Goal: Answer question/provide support

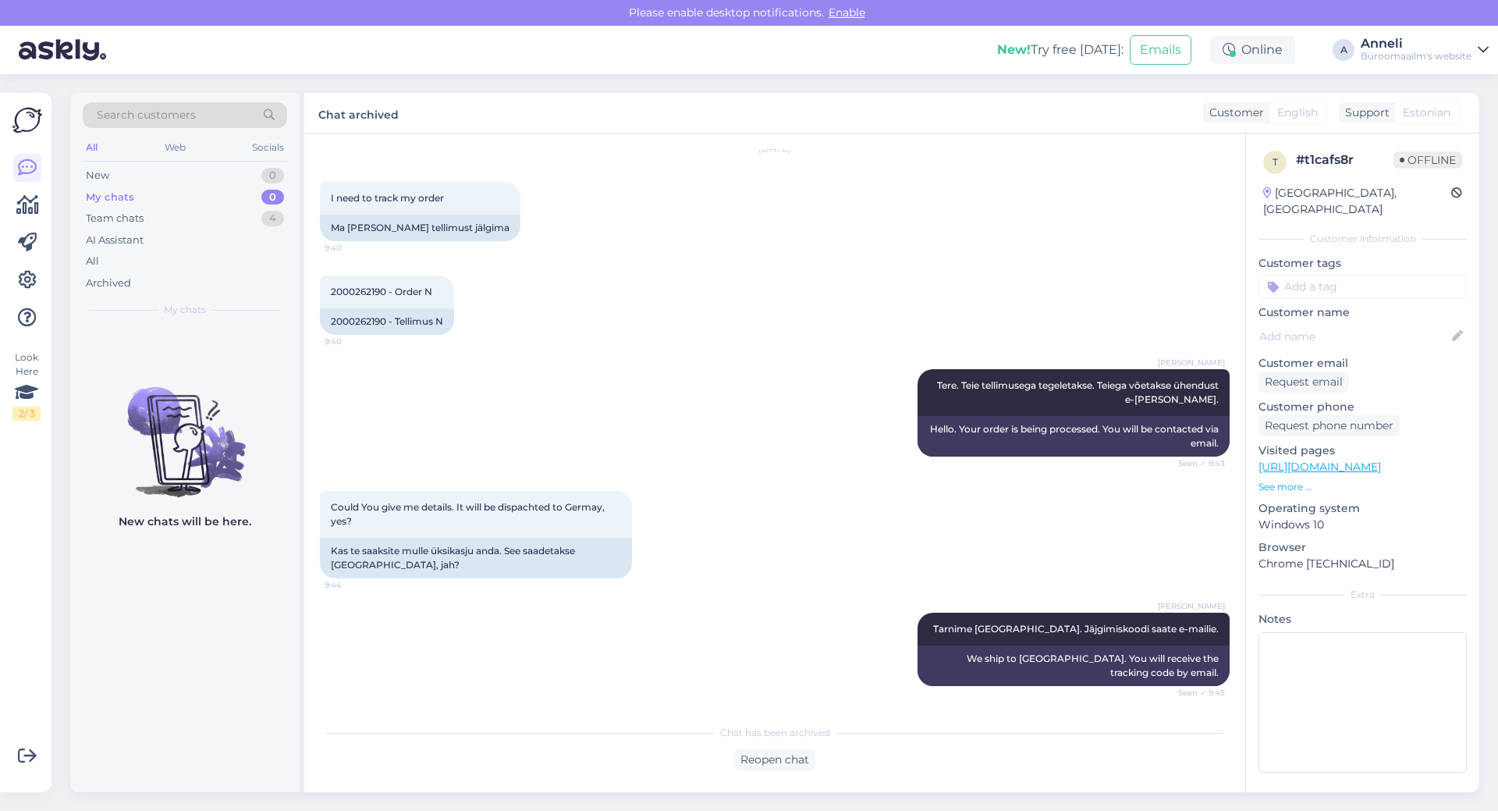
scroll to position [238, 0]
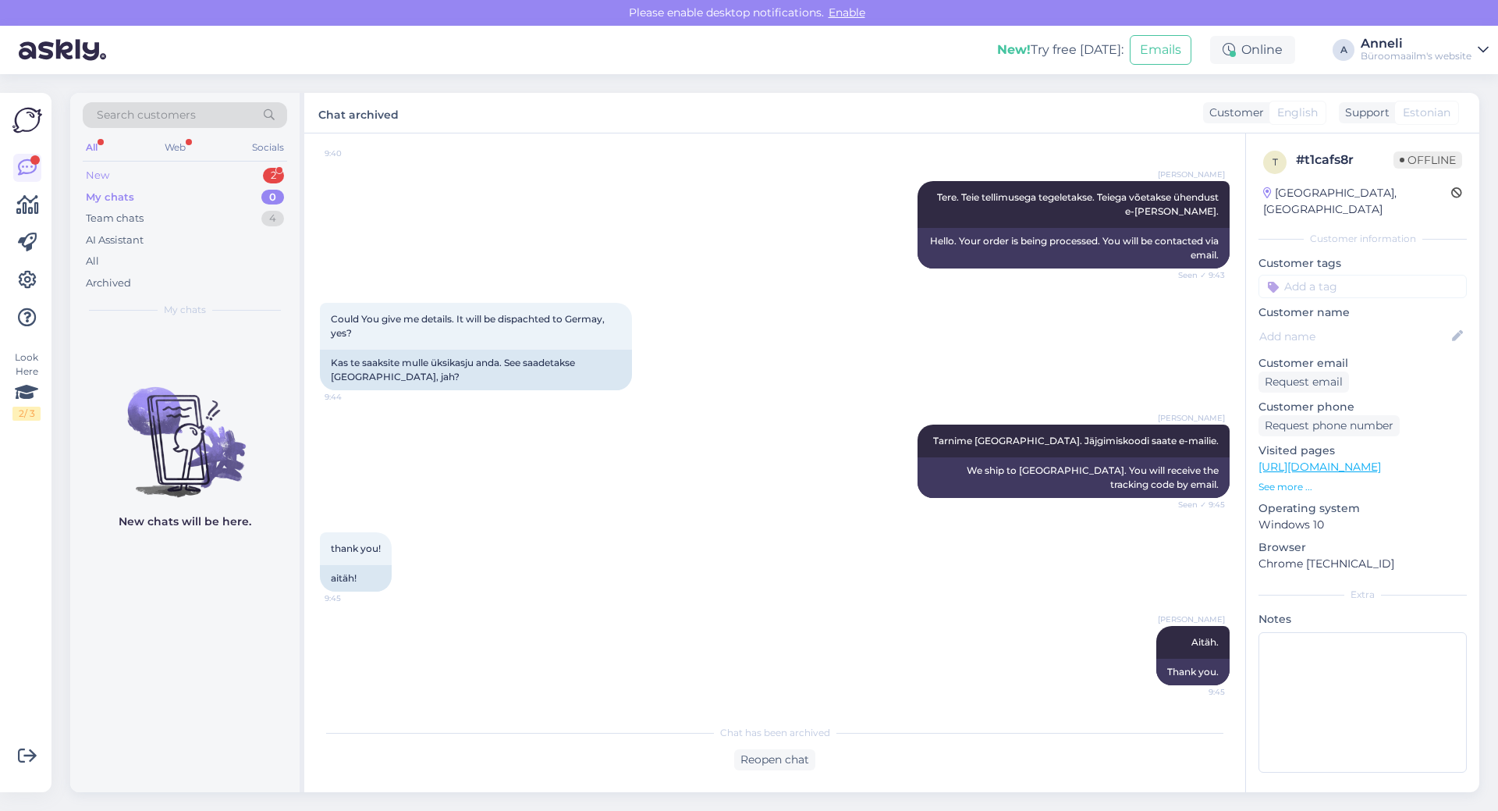
click at [261, 179] on div "New 2" at bounding box center [185, 176] width 204 height 22
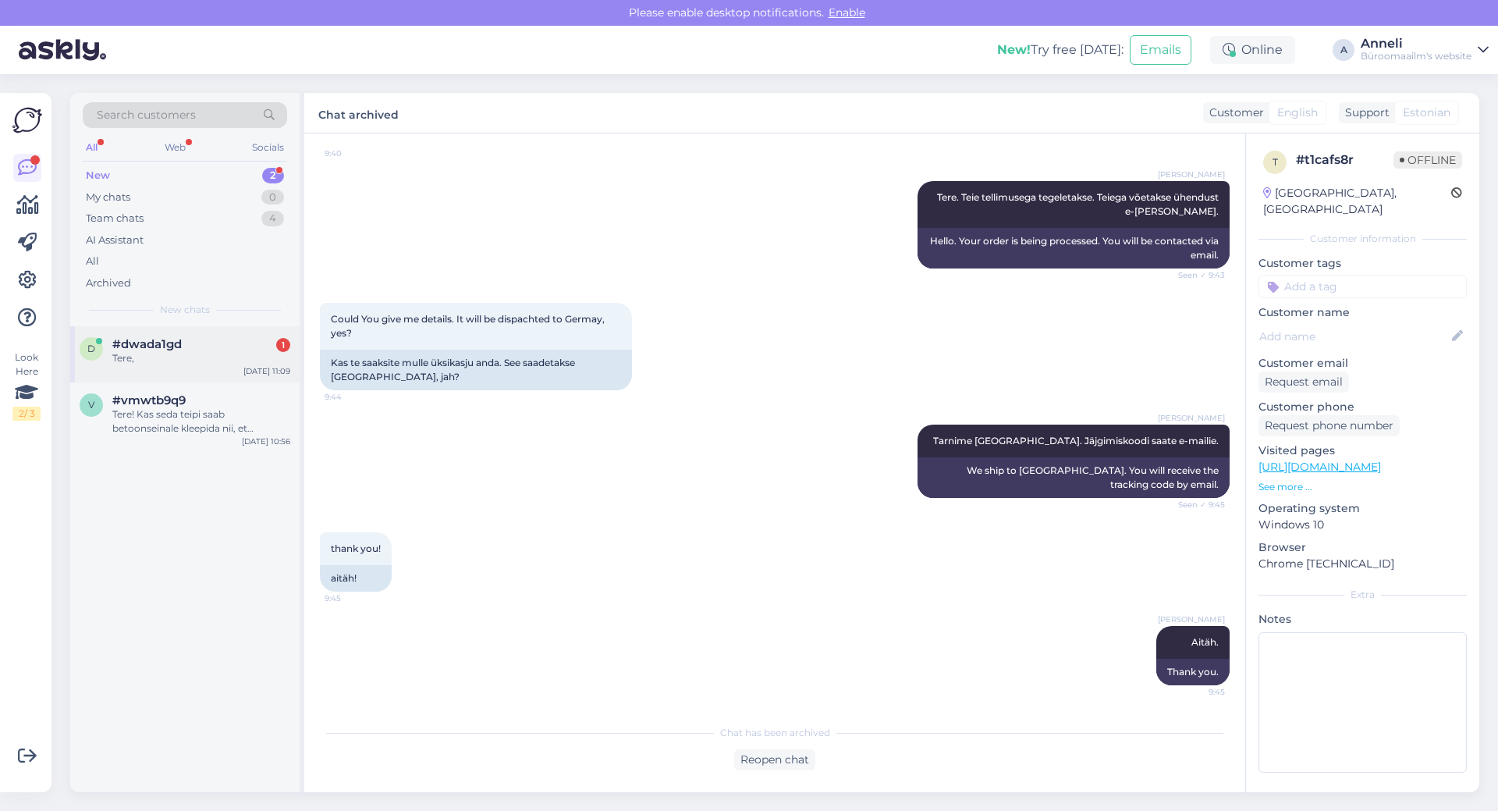
click at [190, 342] on div "#dwada1gd 1" at bounding box center [201, 344] width 178 height 14
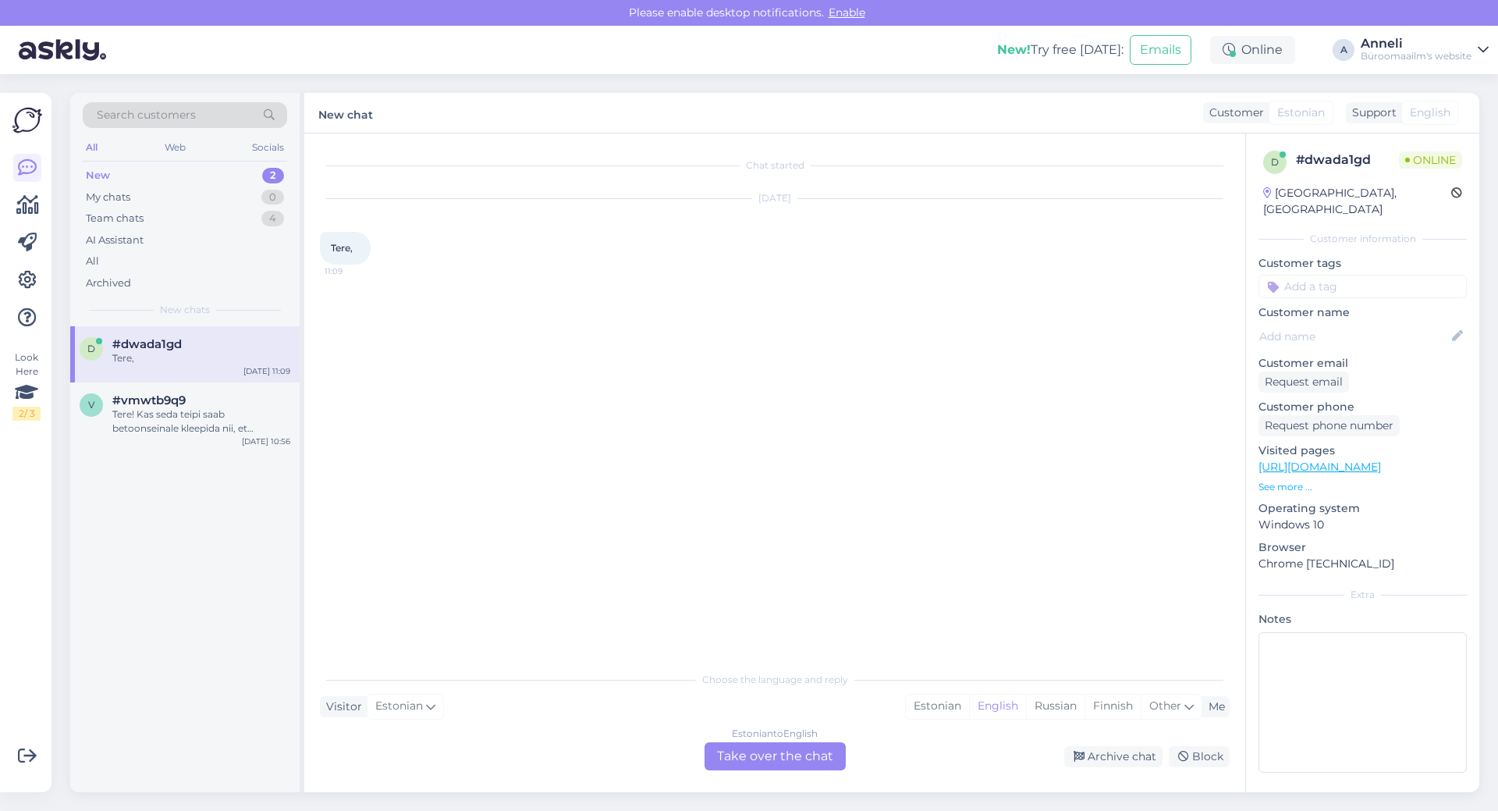
click at [641, 301] on div "Chat started [DATE] Tere, 11:09" at bounding box center [782, 399] width 924 height 500
click at [936, 704] on div "Estonian" at bounding box center [937, 705] width 63 height 23
click at [797, 758] on div "Estonian to Estonian Take over the chat" at bounding box center [775, 756] width 141 height 28
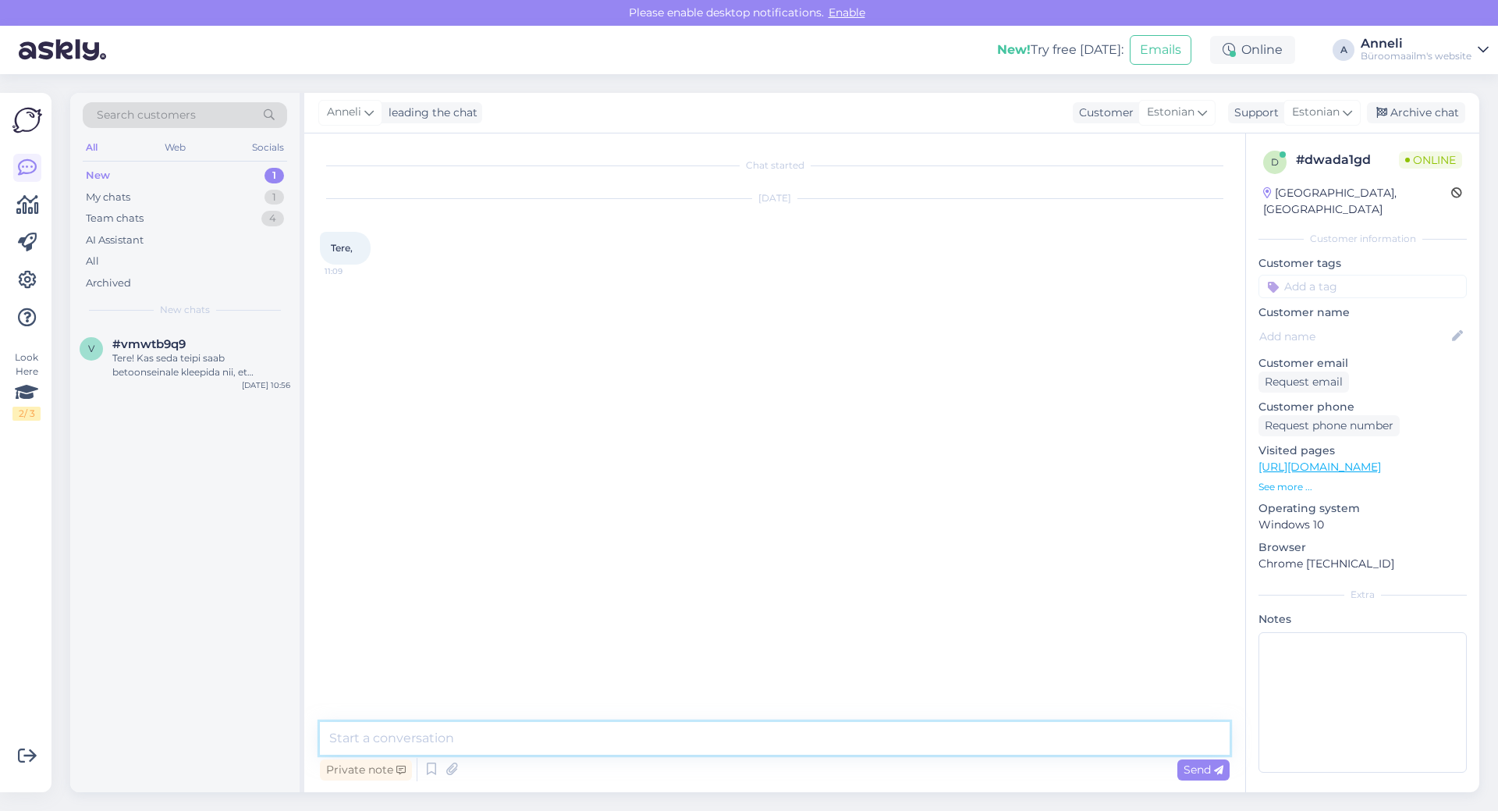
click at [634, 735] on textarea at bounding box center [775, 738] width 910 height 33
type textarea "Tere!"
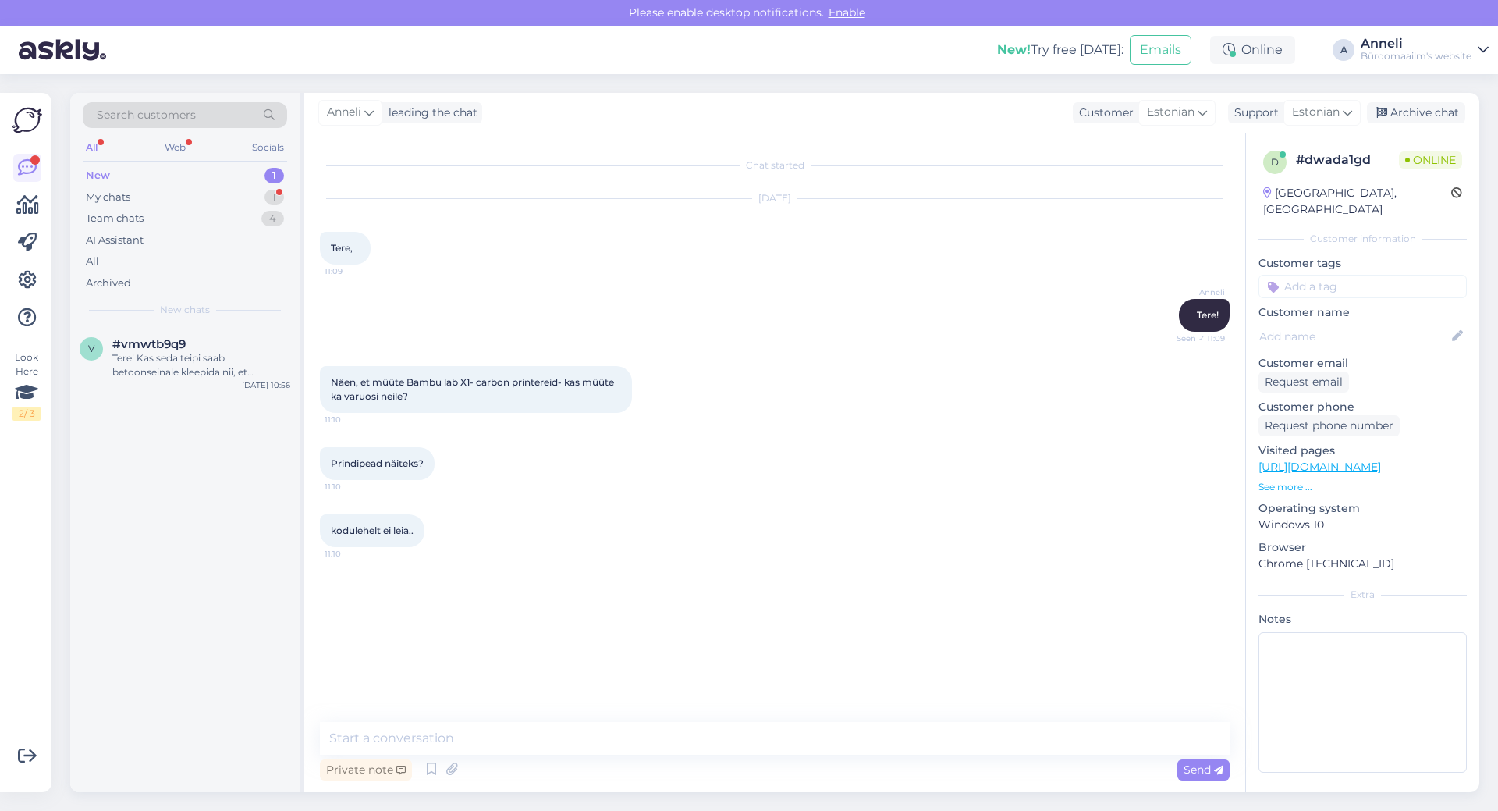
click at [637, 527] on div "kodulehelt ei leia.. 11:10" at bounding box center [775, 530] width 910 height 67
drag, startPoint x: 903, startPoint y: 478, endPoint x: 906, endPoint y: 465, distance: 13.6
click at [906, 467] on div "Prindipead näiteks? 11:10" at bounding box center [775, 463] width 910 height 67
click at [440, 728] on textarea at bounding box center [775, 738] width 910 height 33
type textarea "[PERSON_NAME] 3D inimese kontakti"
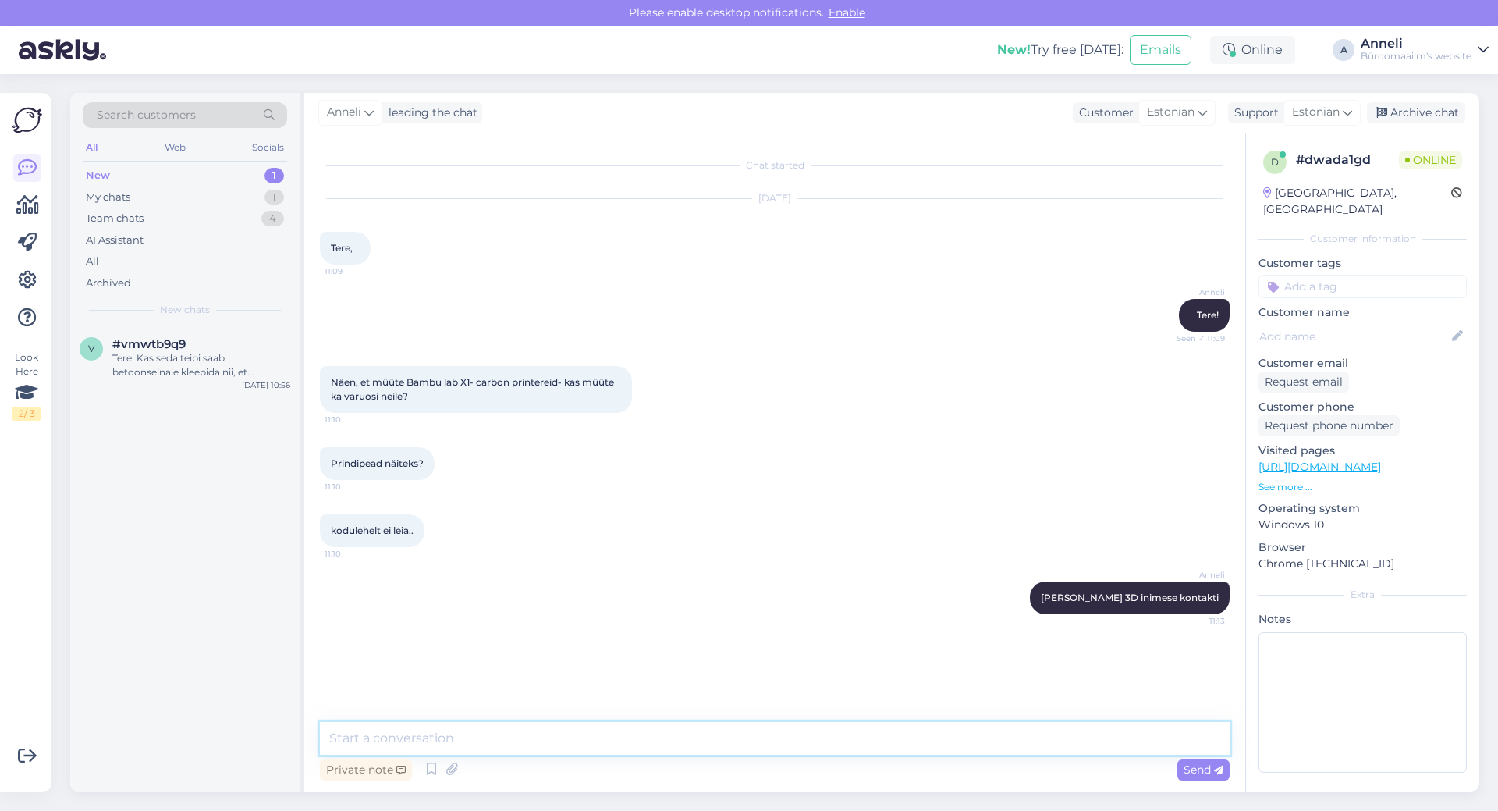
paste textarea "Tambet Kõrv 3D-printerite projektijuht Mob: [PHONE_NUMBER] Tel: [PHONE_NUMBER] …"
type textarea "Tambet Kõrv 3D-printerite projektijuht Mob: [PHONE_NUMBER] Tel: [PHONE_NUMBER] …"
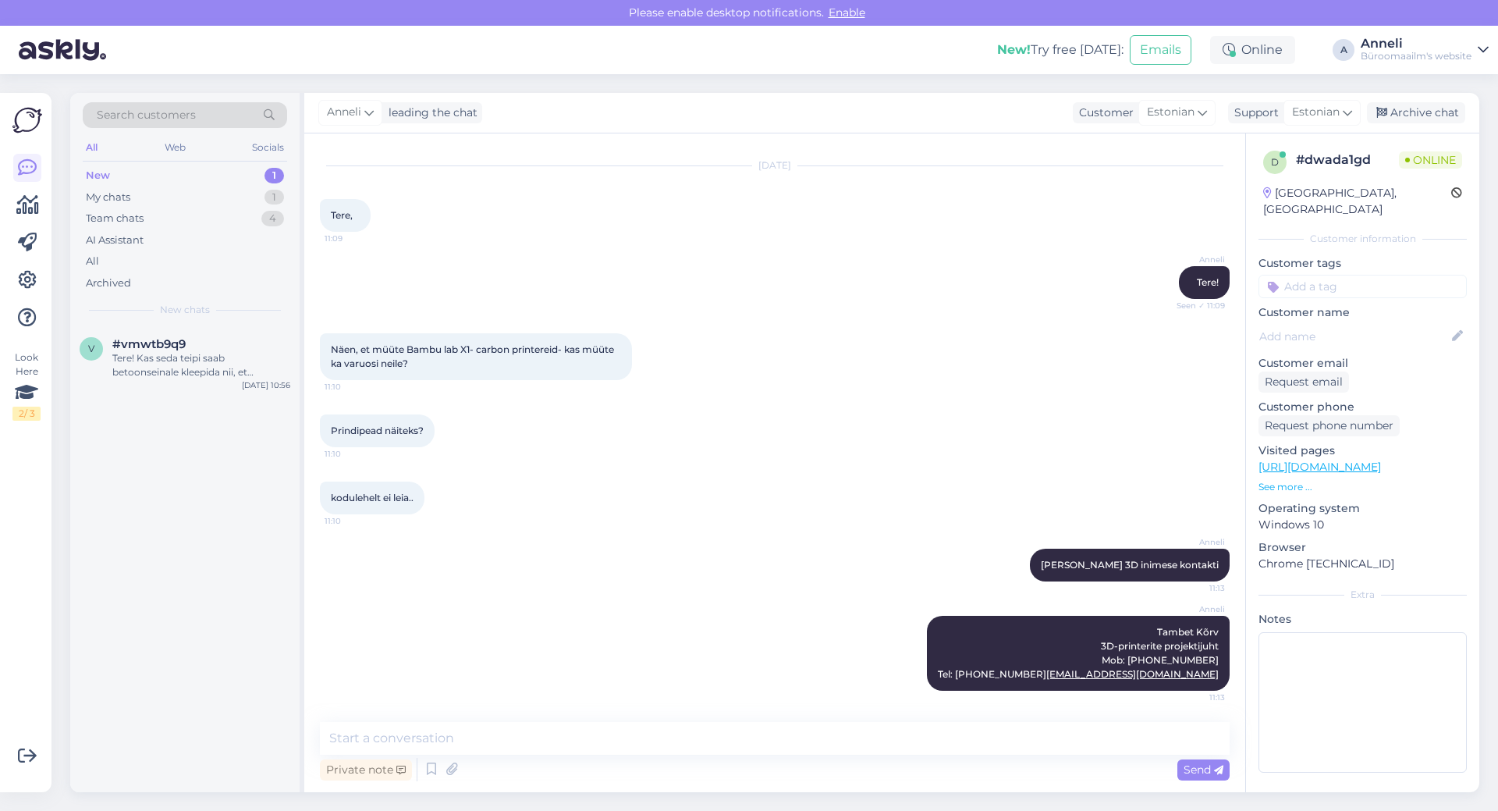
click at [573, 558] on div "[PERSON_NAME] [PERSON_NAME] 3D inimese kontakti 11:13" at bounding box center [775, 564] width 910 height 67
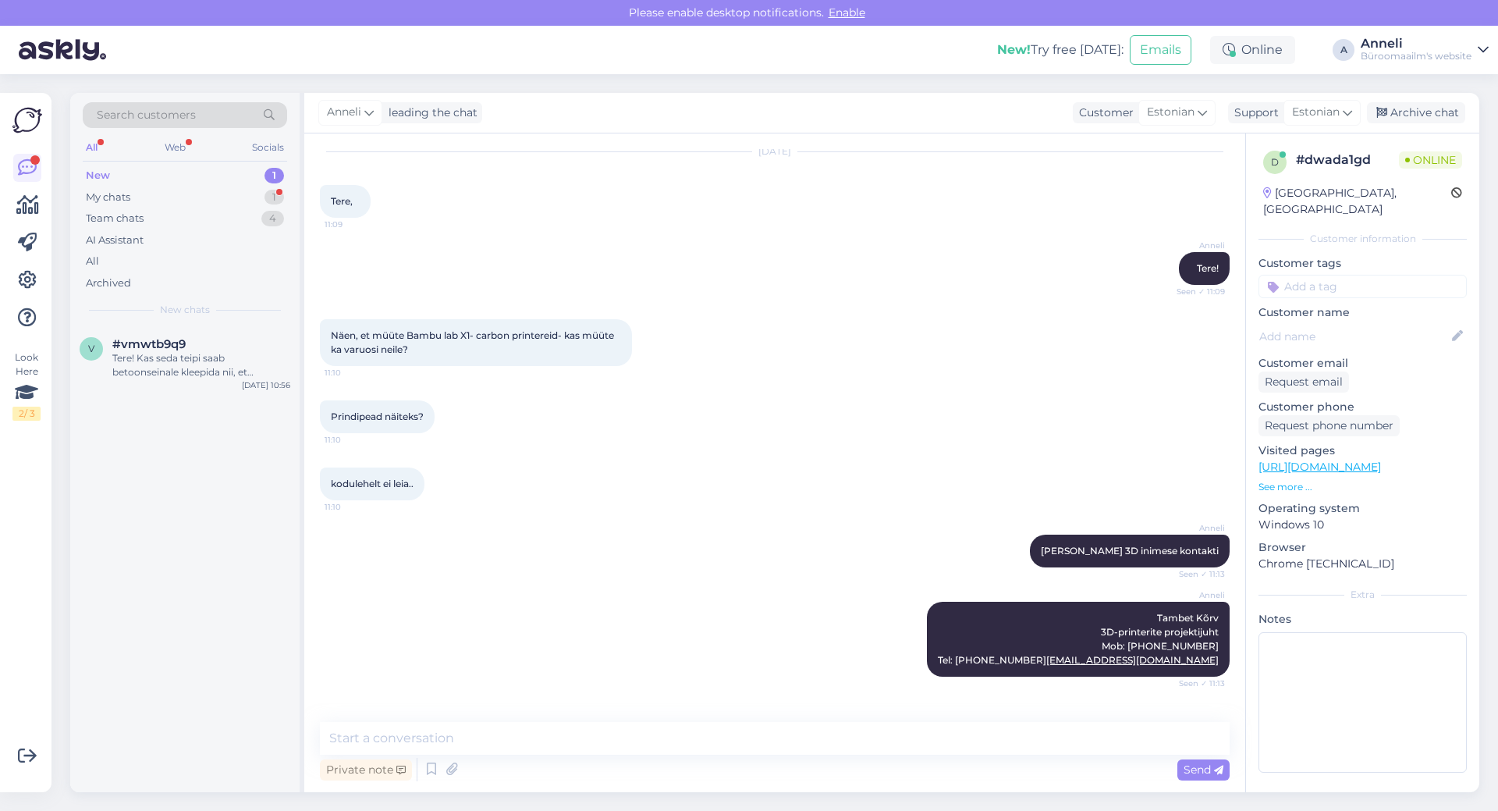
scroll to position [114, 0]
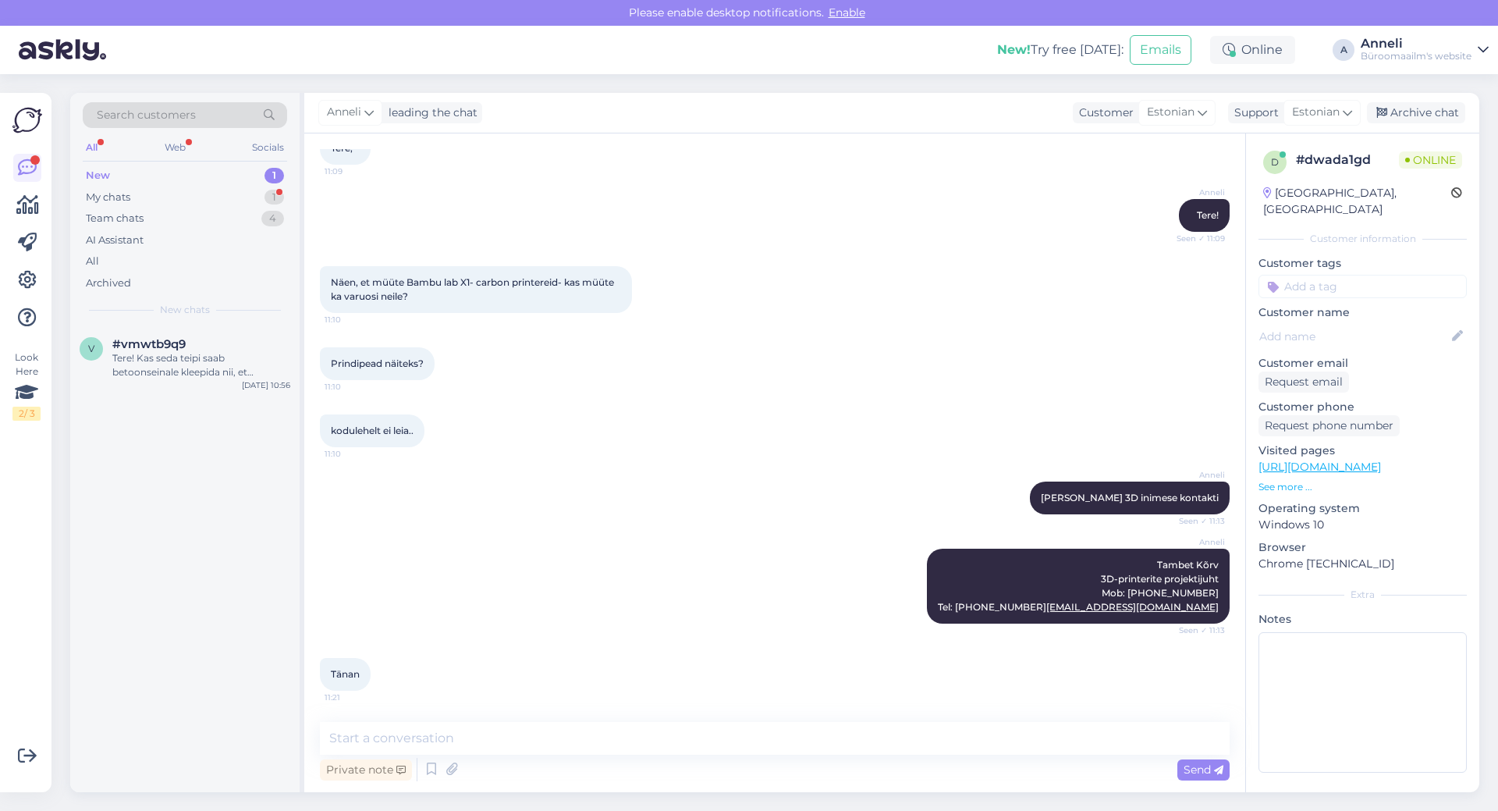
click at [603, 434] on div "kodulehelt ei leia.. 11:10" at bounding box center [775, 430] width 910 height 67
click at [778, 470] on div "[PERSON_NAME] [PERSON_NAME] 3D inimese kontakti Seen ✓ 11:13" at bounding box center [775, 497] width 910 height 67
click at [771, 495] on div "[PERSON_NAME] [PERSON_NAME] 3D inimese kontakti Seen ✓ 11:13" at bounding box center [775, 497] width 910 height 67
click at [591, 733] on textarea at bounding box center [775, 738] width 910 height 33
click at [685, 397] on div "kodulehelt ei leia.. 11:10" at bounding box center [775, 430] width 910 height 67
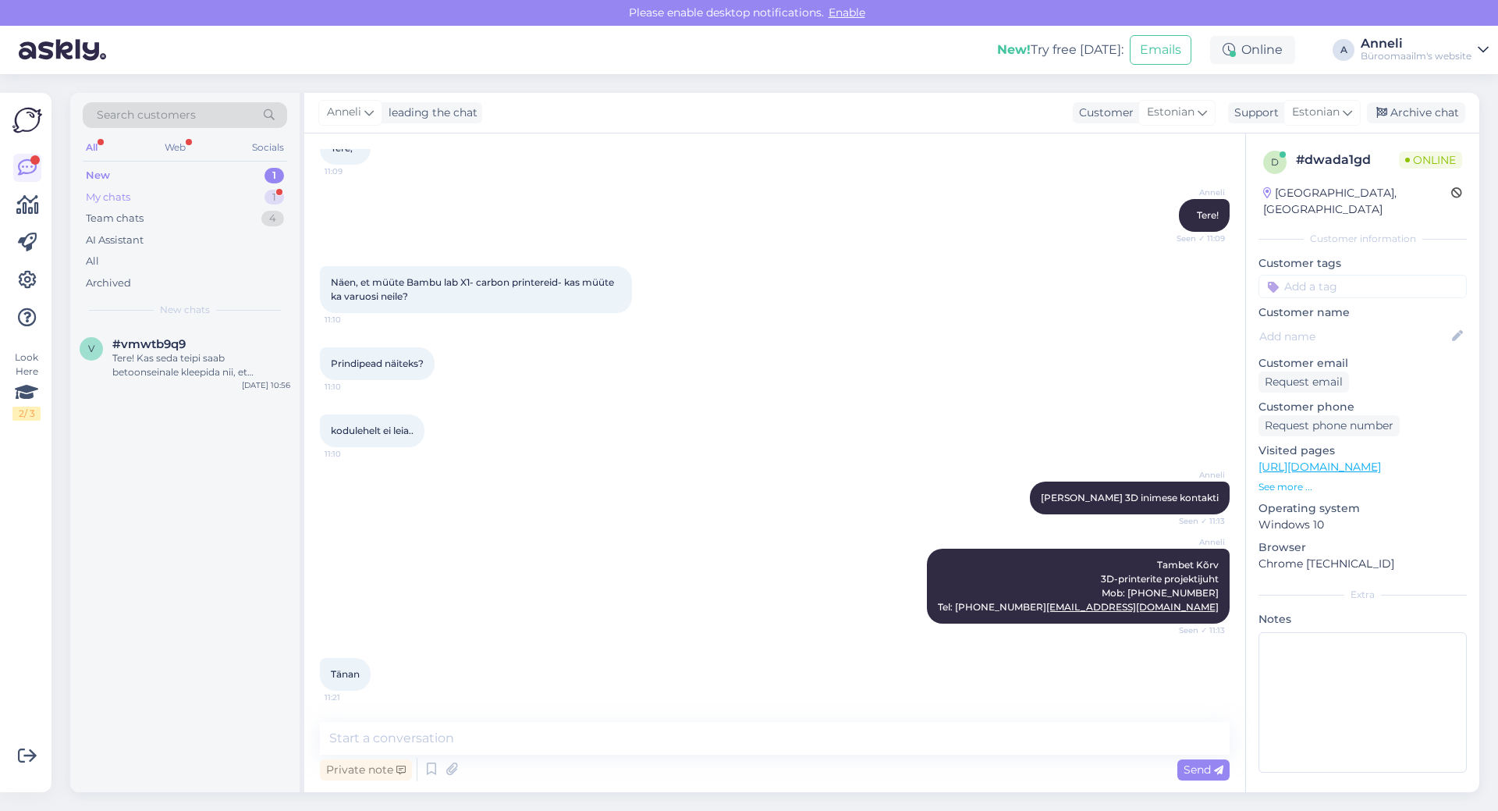
click at [277, 200] on div "1" at bounding box center [275, 198] width 20 height 16
click at [177, 348] on span "#dwada1gd" at bounding box center [146, 344] width 69 height 14
click at [841, 399] on div "kodulehelt ei leia.. 11:10" at bounding box center [775, 430] width 910 height 67
